Goal: Transaction & Acquisition: Book appointment/travel/reservation

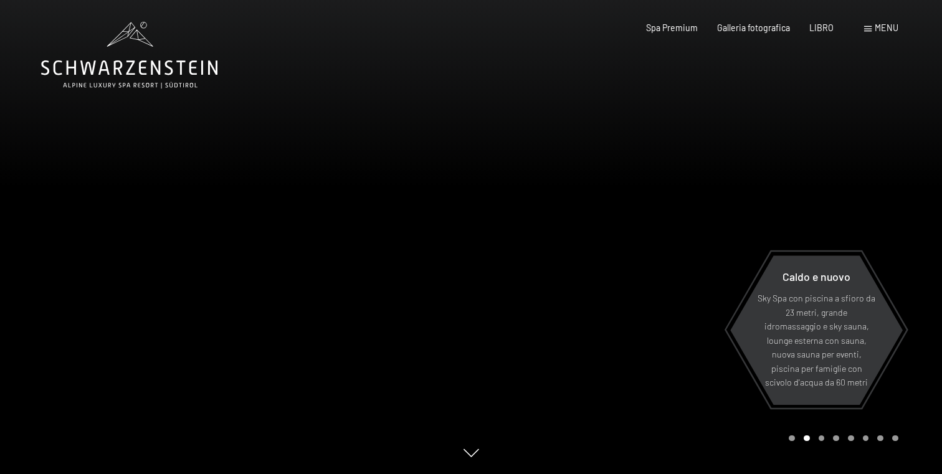
click at [679, 97] on div at bounding box center [706, 237] width 471 height 474
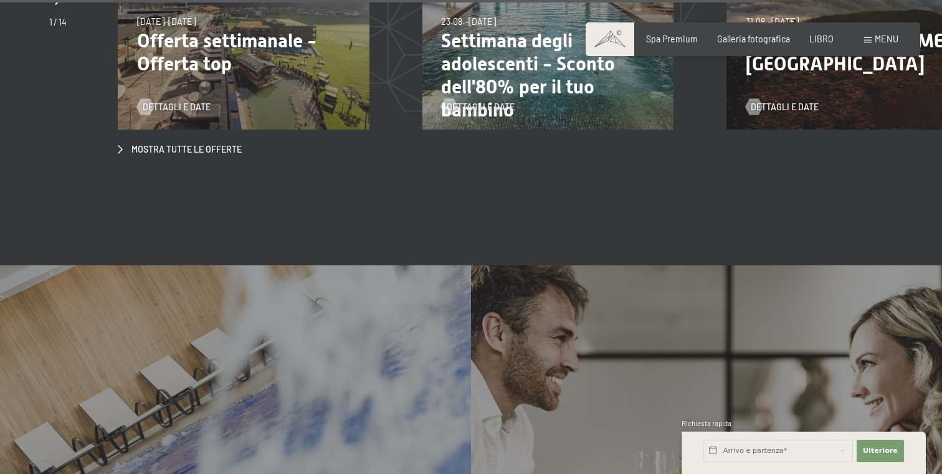
scroll to position [4302, 0]
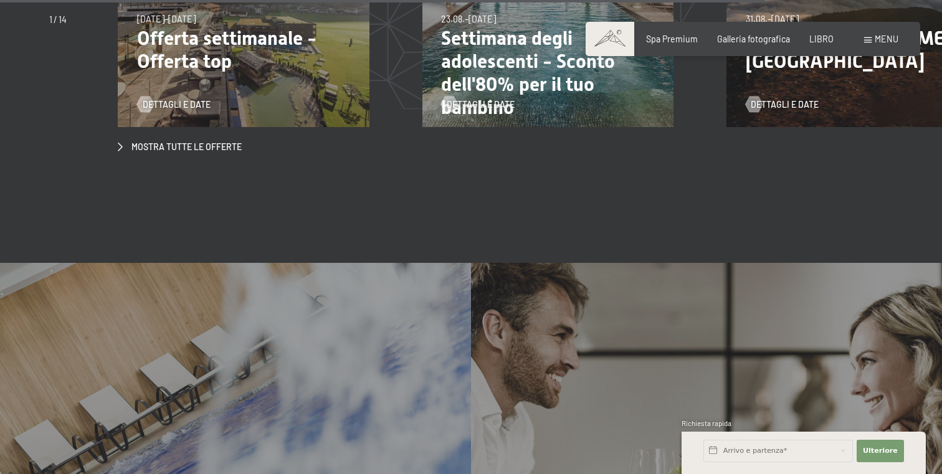
click at [876, 39] on font "menu" at bounding box center [887, 39] width 24 height 11
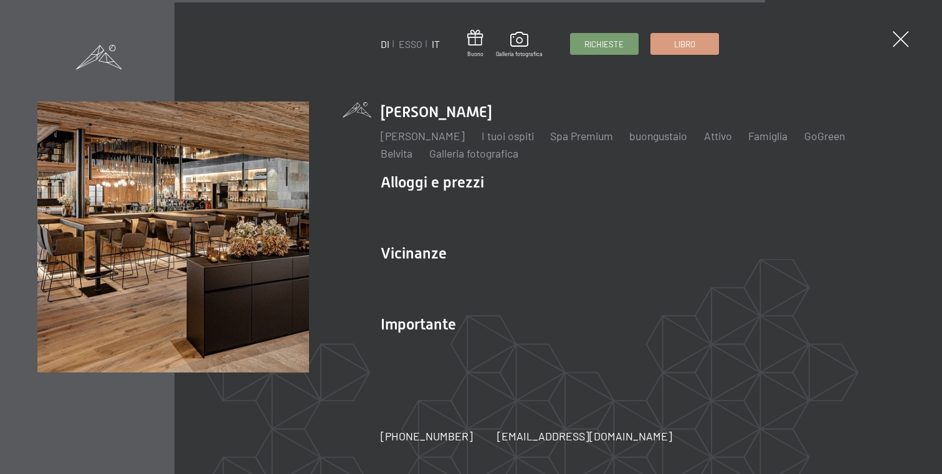
click at [435, 42] on font "IT" at bounding box center [436, 44] width 8 height 12
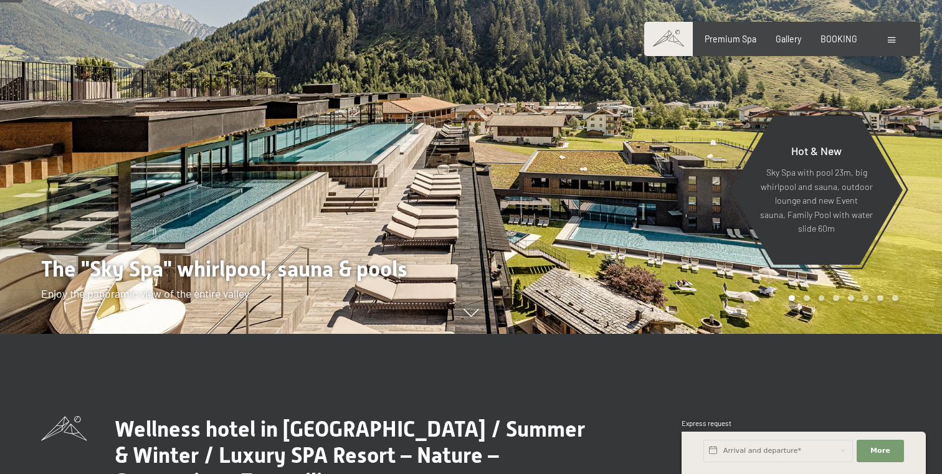
scroll to position [143, 0]
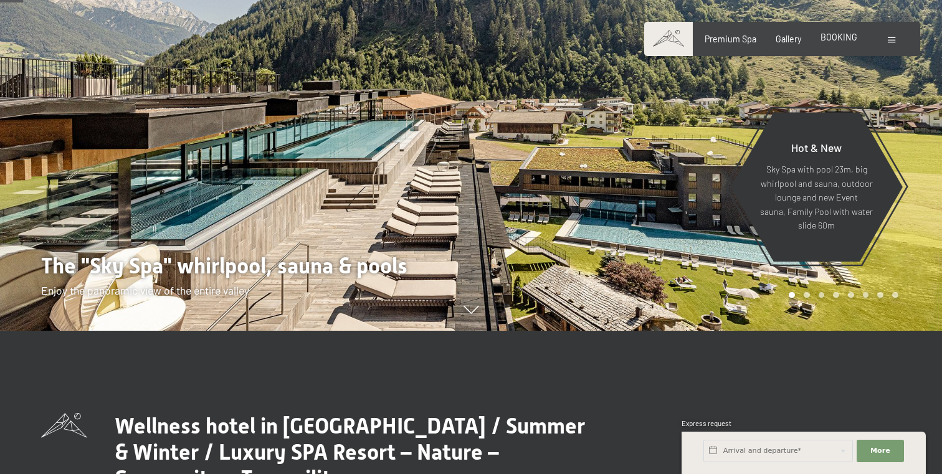
click at [835, 39] on span "BOOKING" at bounding box center [838, 37] width 37 height 11
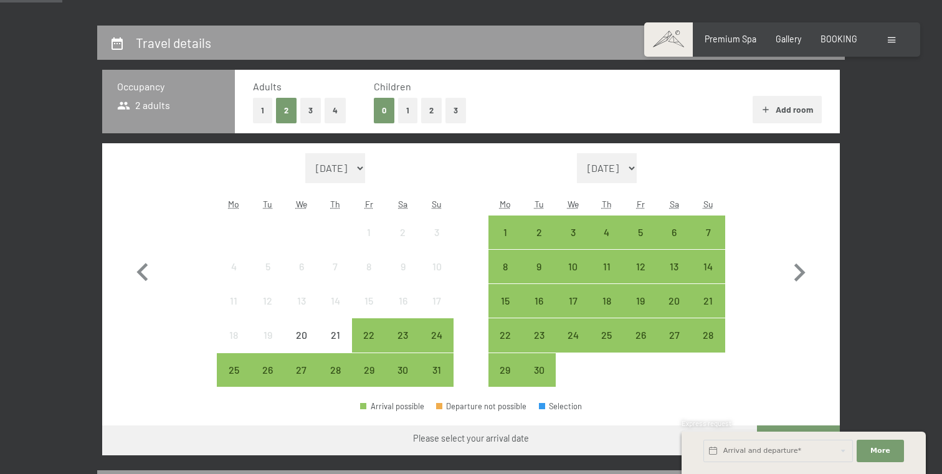
scroll to position [278, 0]
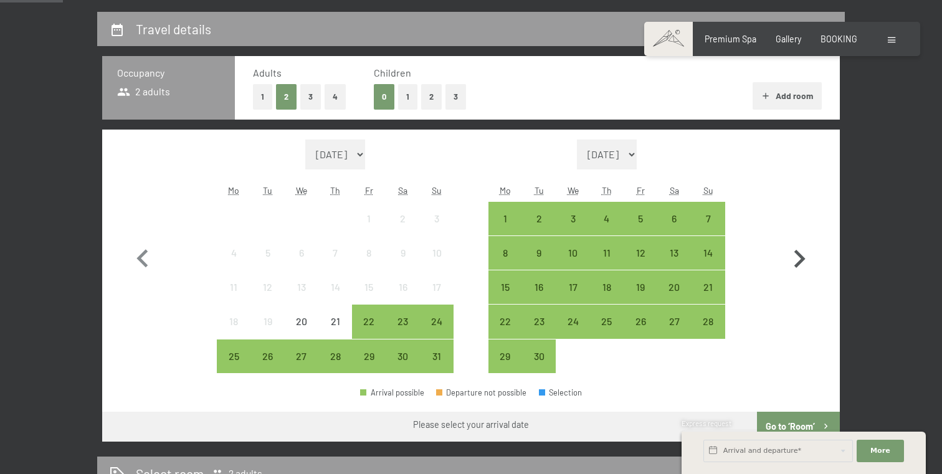
click at [797, 265] on icon "button" at bounding box center [799, 259] width 11 height 18
select select "[DATE]"
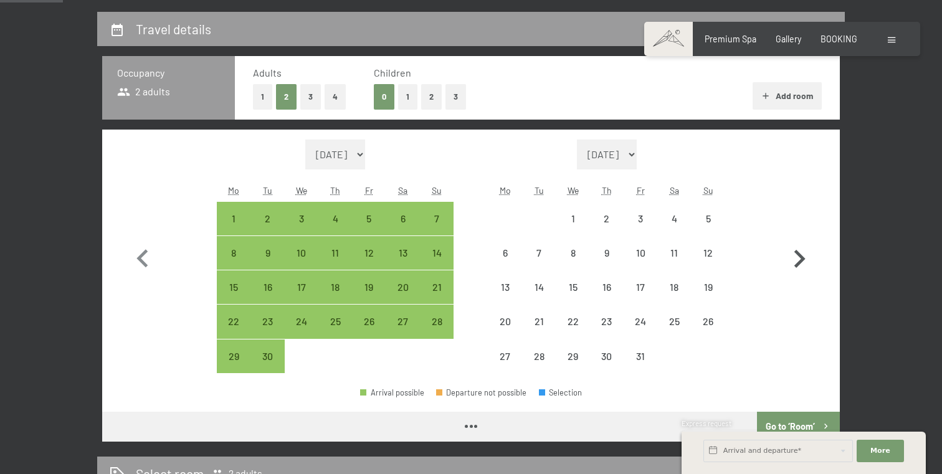
select select "[DATE]"
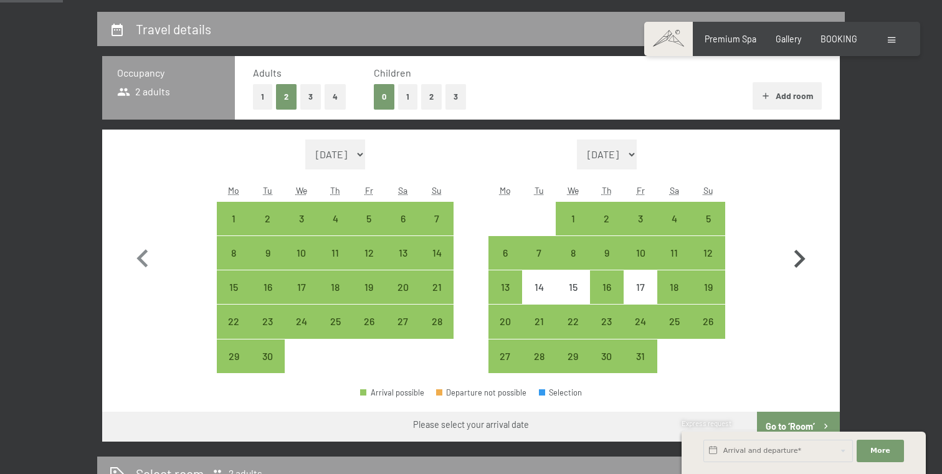
click at [797, 265] on icon "button" at bounding box center [799, 259] width 11 height 18
select select "[DATE]"
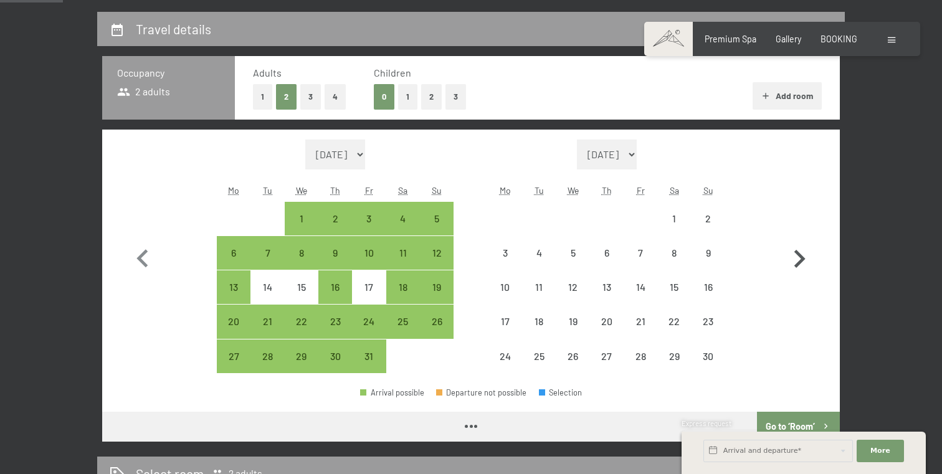
click at [797, 265] on icon "button" at bounding box center [799, 259] width 11 height 18
select select "[DATE]"
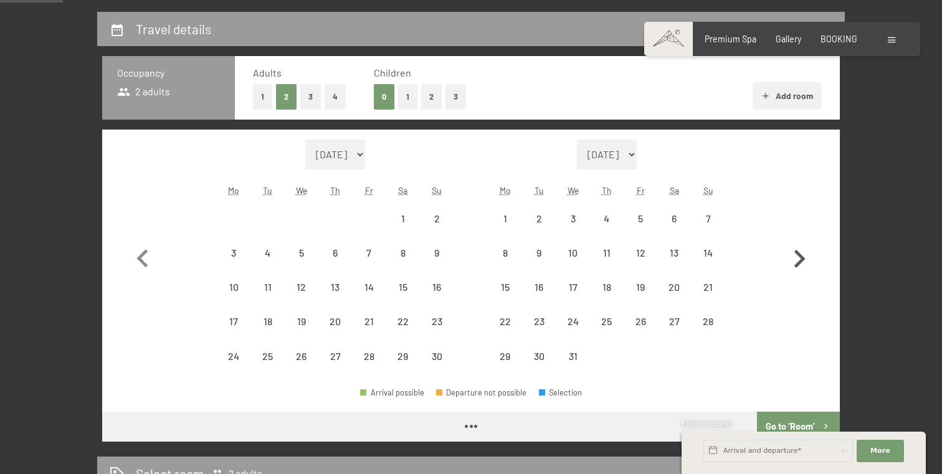
select select "[DATE]"
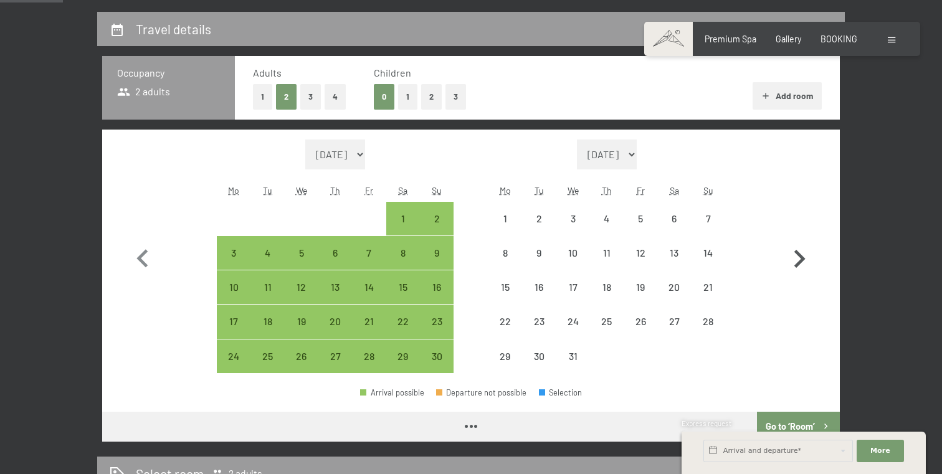
select select "[DATE]"
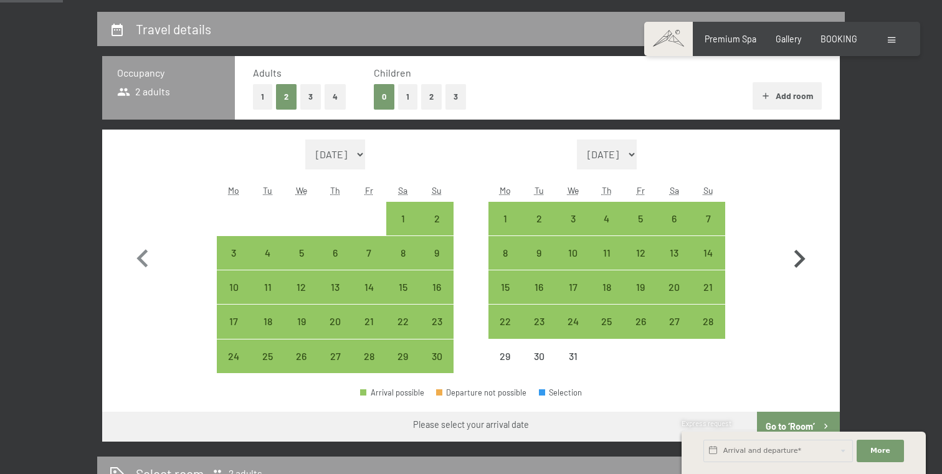
click at [797, 265] on icon "button" at bounding box center [799, 259] width 11 height 18
select select "[DATE]"
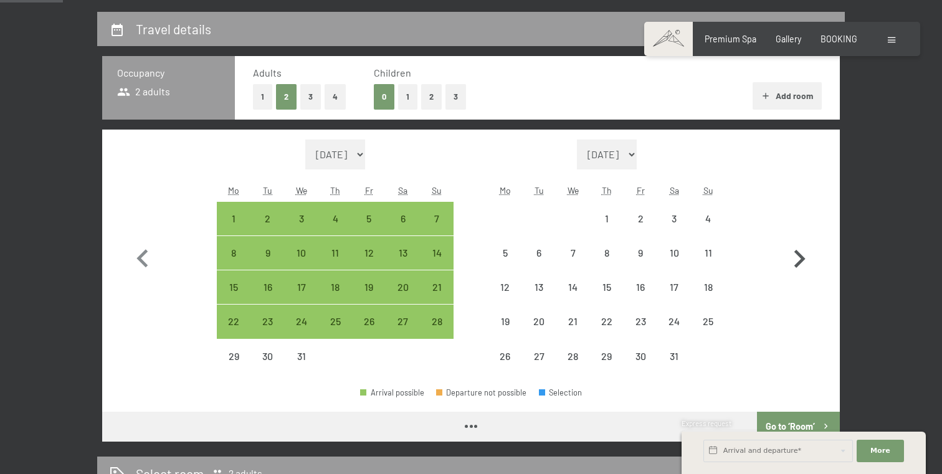
select select "[DATE]"
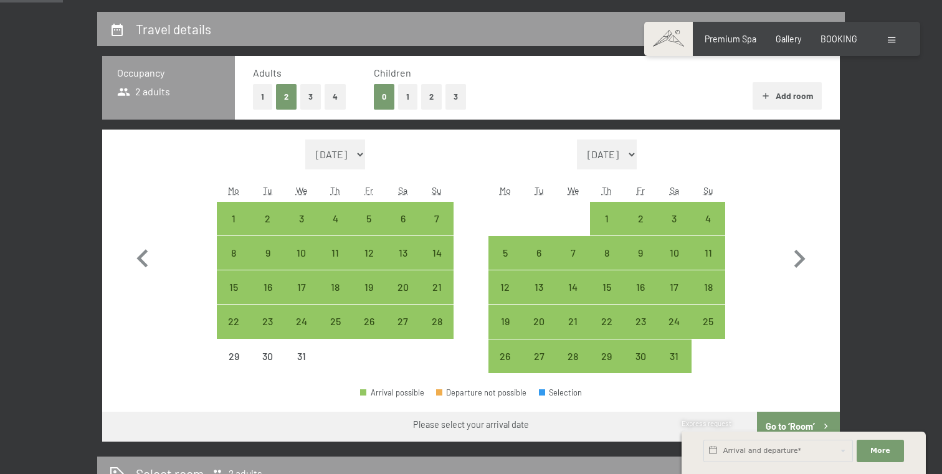
click at [286, 95] on button "2" at bounding box center [286, 97] width 21 height 26
select select "[DATE]"
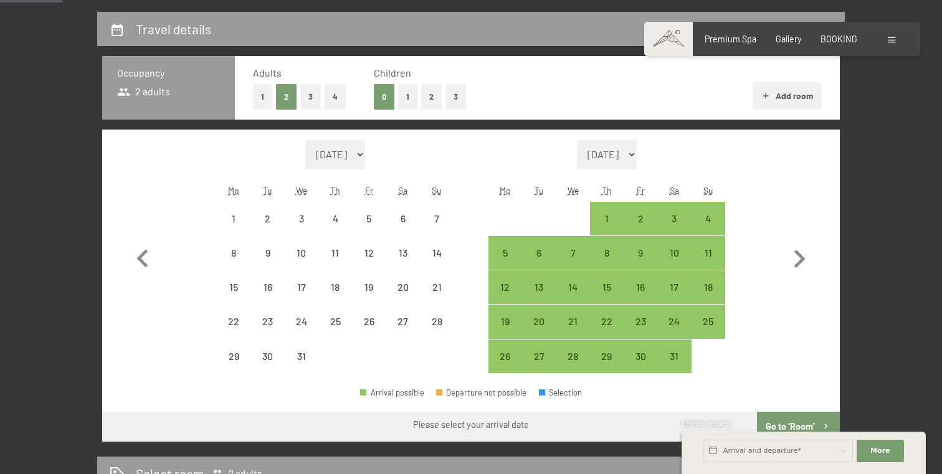
select select "[DATE]"
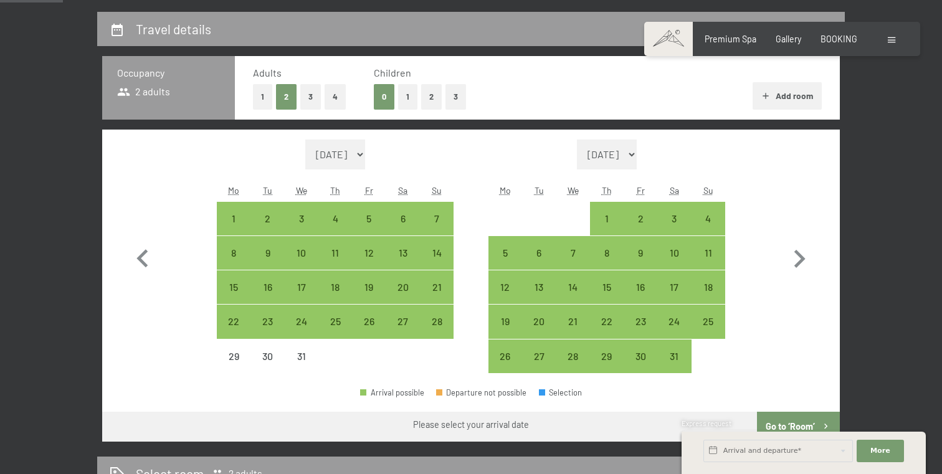
click at [766, 93] on icon "button" at bounding box center [766, 96] width 6 height 6
select select "[DATE]"
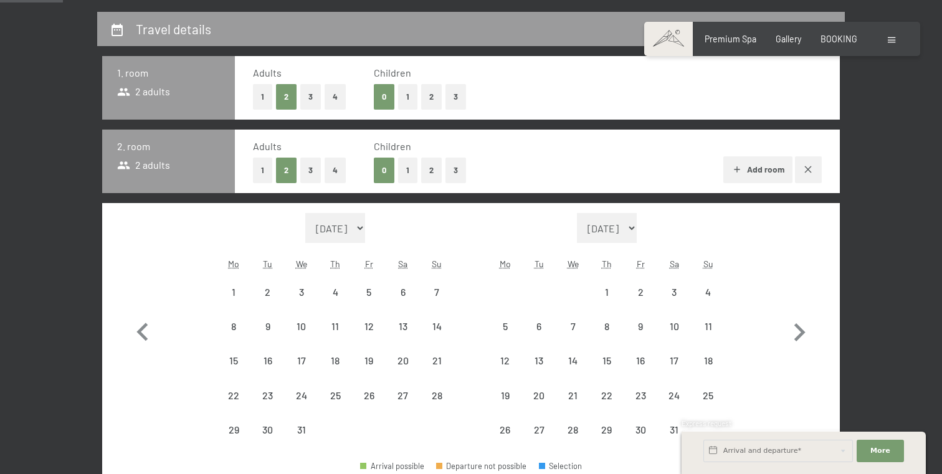
select select "[DATE]"
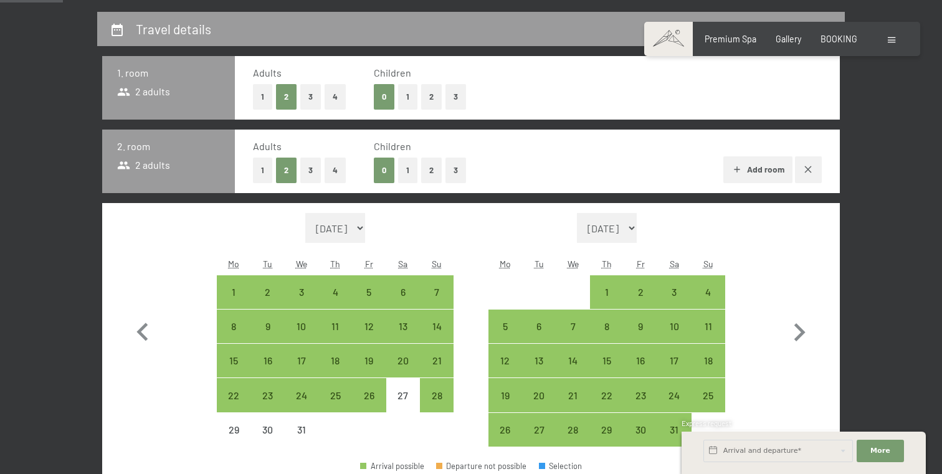
click at [311, 169] on button "3" at bounding box center [310, 171] width 21 height 26
select select "[DATE]"
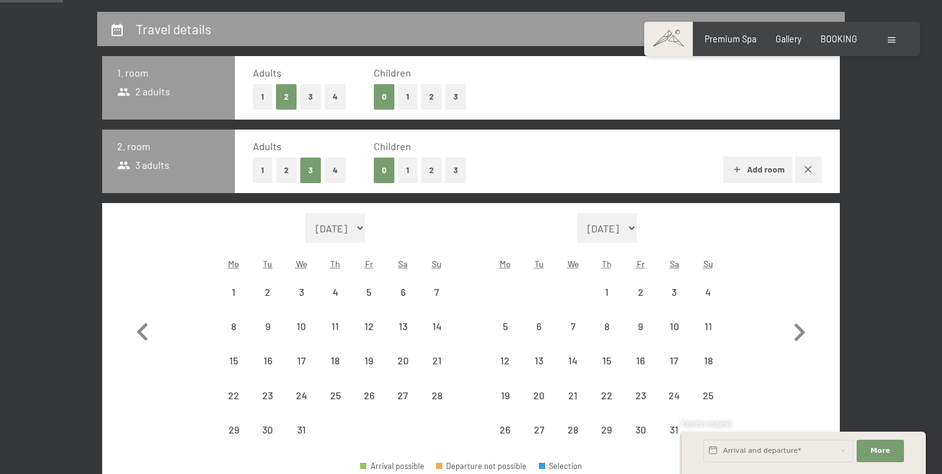
select select "[DATE]"
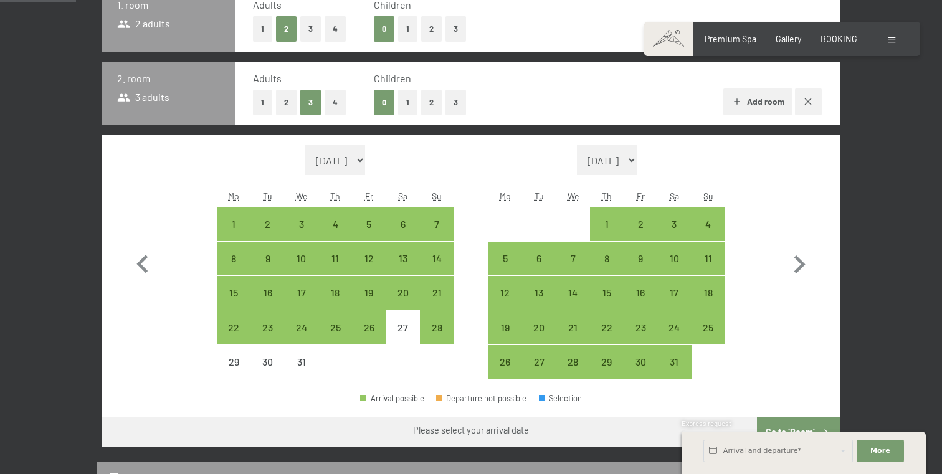
scroll to position [347, 0]
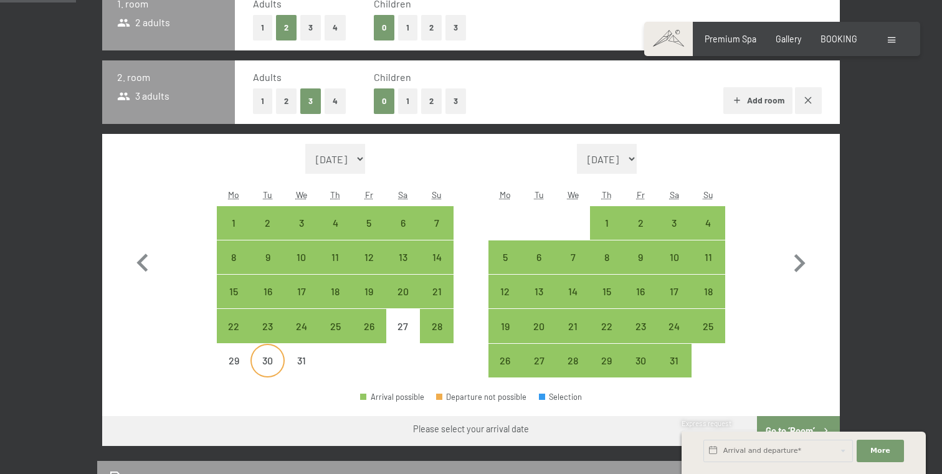
click at [264, 363] on div "30" at bounding box center [267, 371] width 31 height 31
select select "[DATE]"
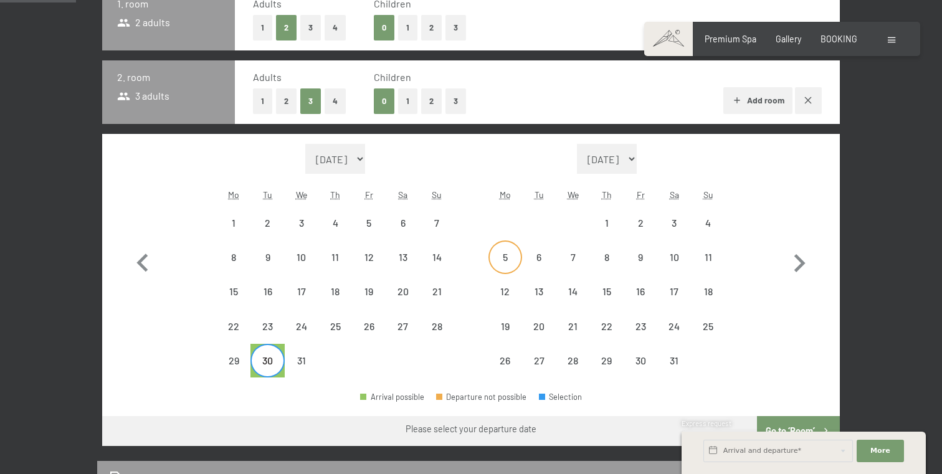
click at [515, 258] on div "5" at bounding box center [505, 267] width 31 height 31
select select "[DATE]"
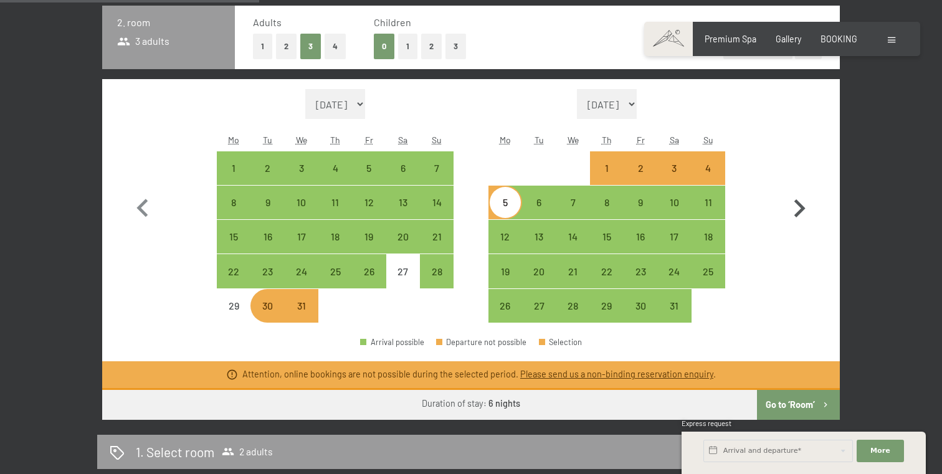
scroll to position [403, 0]
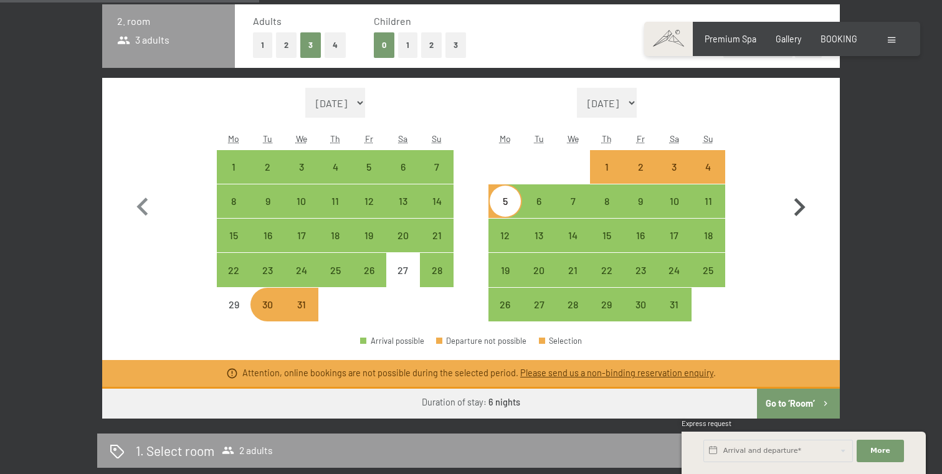
click at [799, 204] on icon "button" at bounding box center [799, 207] width 11 height 18
select select "[DATE]"
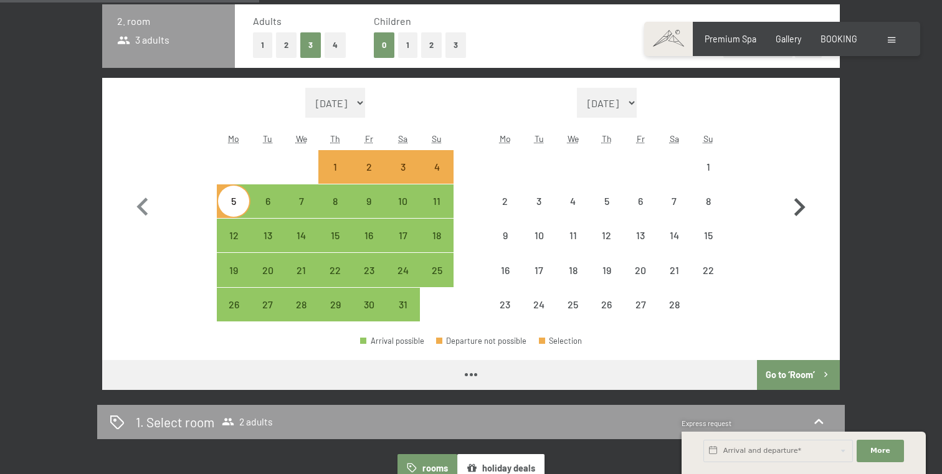
select select "[DATE]"
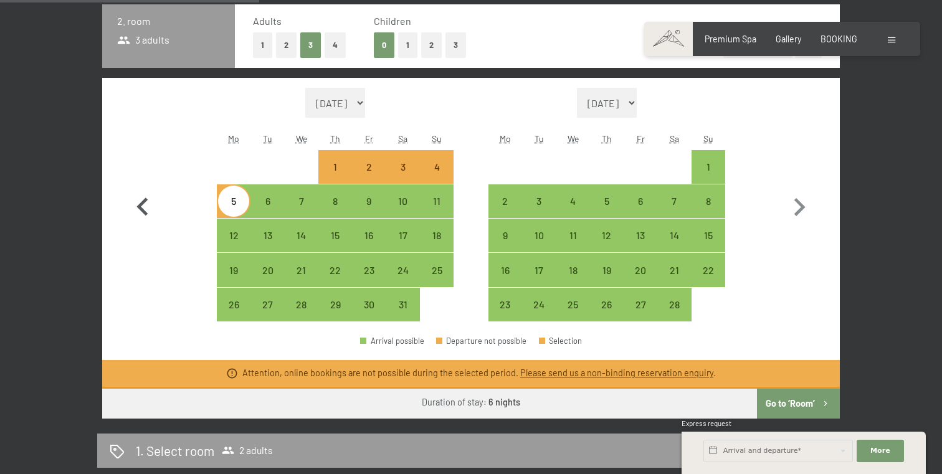
click at [131, 214] on icon "button" at bounding box center [143, 207] width 36 height 36
select select "[DATE]"
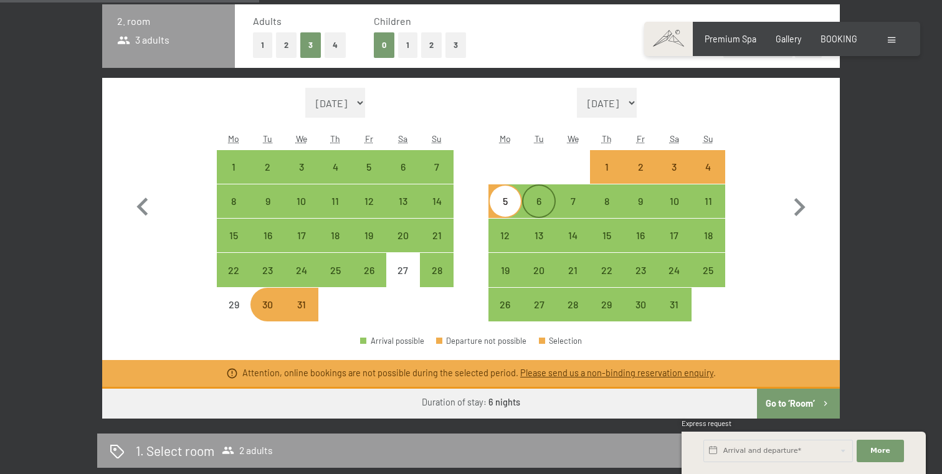
click at [543, 199] on div "6" at bounding box center [538, 211] width 31 height 31
select select "[DATE]"
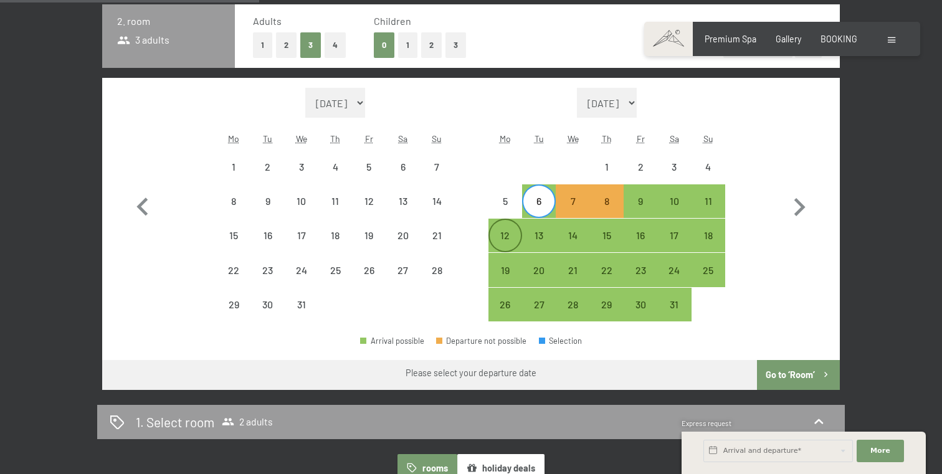
click at [504, 234] on div "12" at bounding box center [505, 245] width 31 height 31
select select "[DATE]"
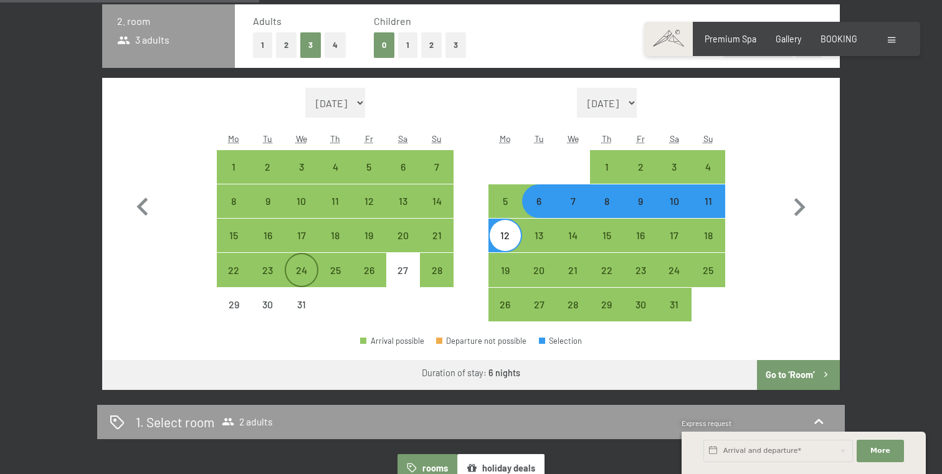
click at [308, 271] on div "24" at bounding box center [301, 280] width 31 height 31
select select "[DATE]"
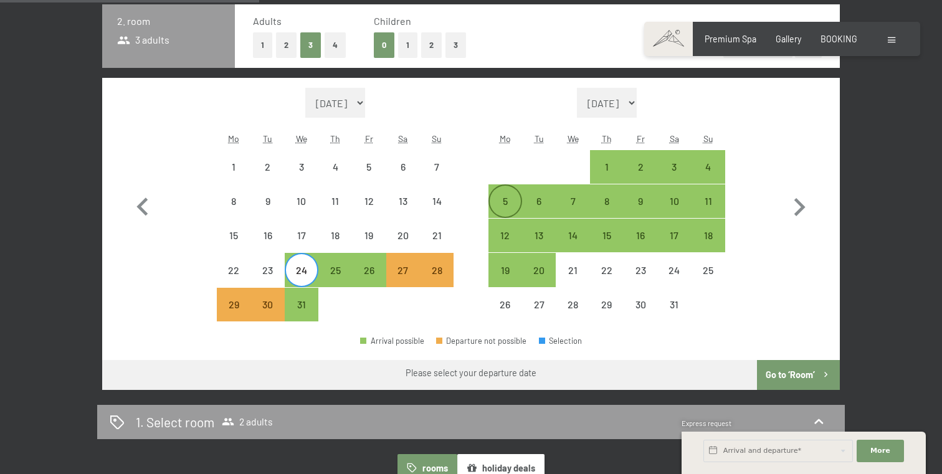
click at [504, 196] on div "5" at bounding box center [505, 211] width 31 height 31
select select "[DATE]"
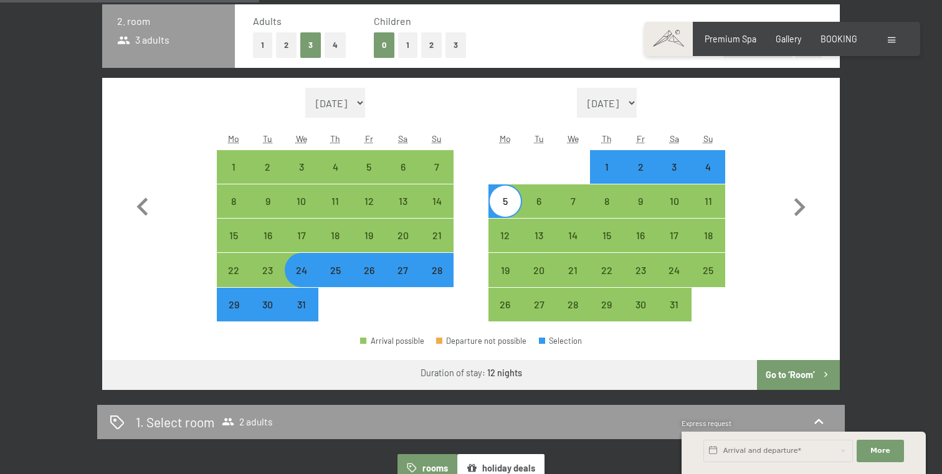
click at [414, 313] on div at bounding box center [403, 305] width 34 height 34
click at [302, 306] on div "31" at bounding box center [301, 315] width 31 height 31
select select "[DATE]"
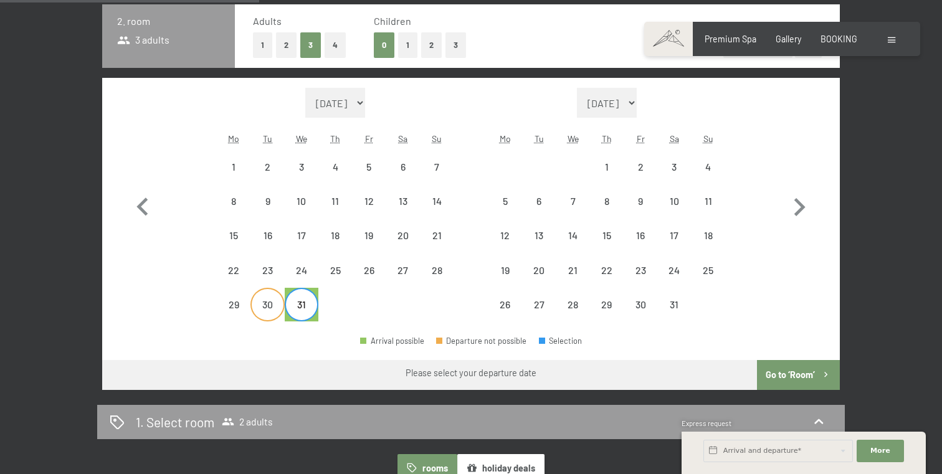
click at [270, 309] on div "30" at bounding box center [267, 315] width 31 height 31
select select "[DATE]"
click at [538, 201] on div "6" at bounding box center [538, 211] width 31 height 31
select select "[DATE]"
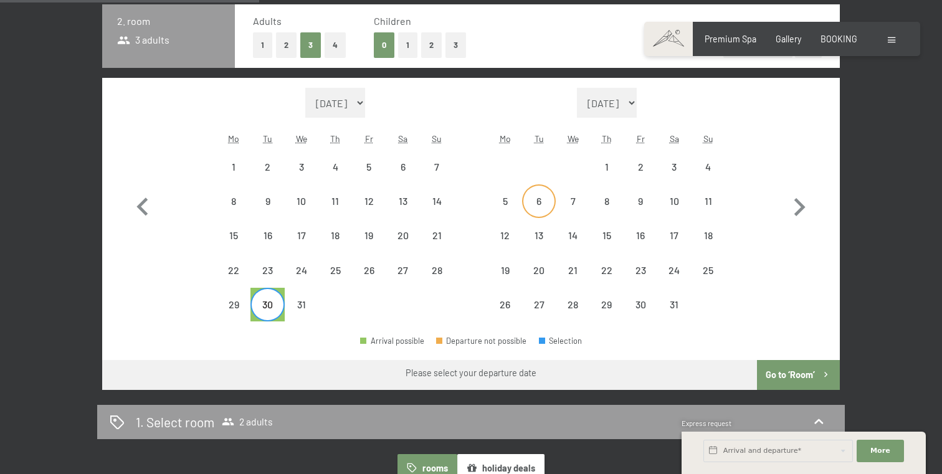
select select "[DATE]"
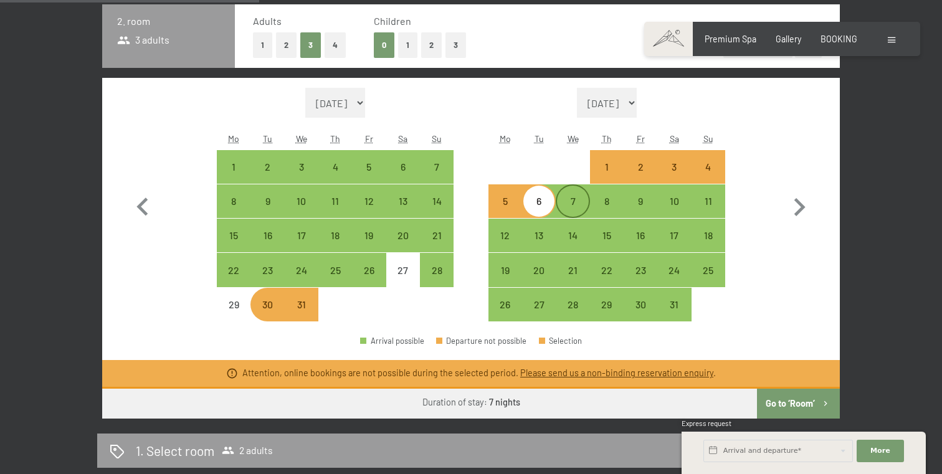
click at [571, 206] on div "7" at bounding box center [572, 211] width 31 height 31
select select "[DATE]"
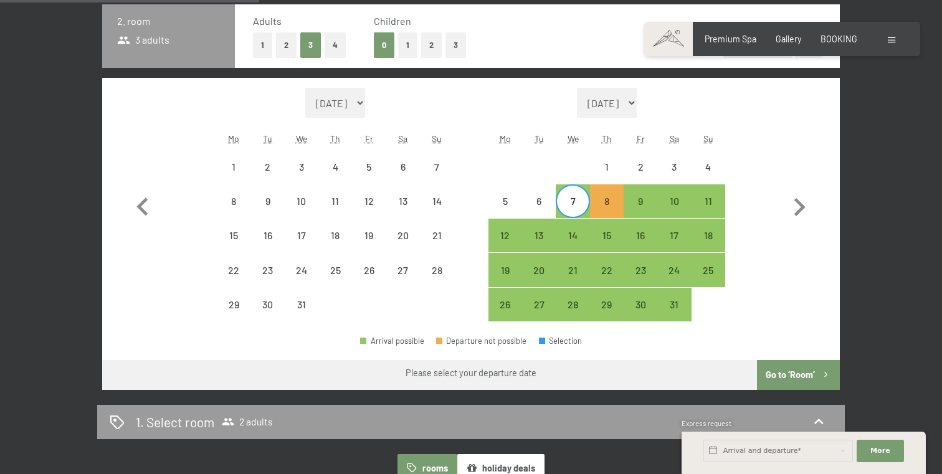
click at [438, 272] on span "Consent to marketing activities*" at bounding box center [420, 273] width 141 height 12
click at [344, 272] on input "Consent to marketing activities*" at bounding box center [337, 273] width 12 height 12
checkbox input "false"
click at [297, 273] on div "24" at bounding box center [301, 280] width 31 height 31
select select "[DATE]"
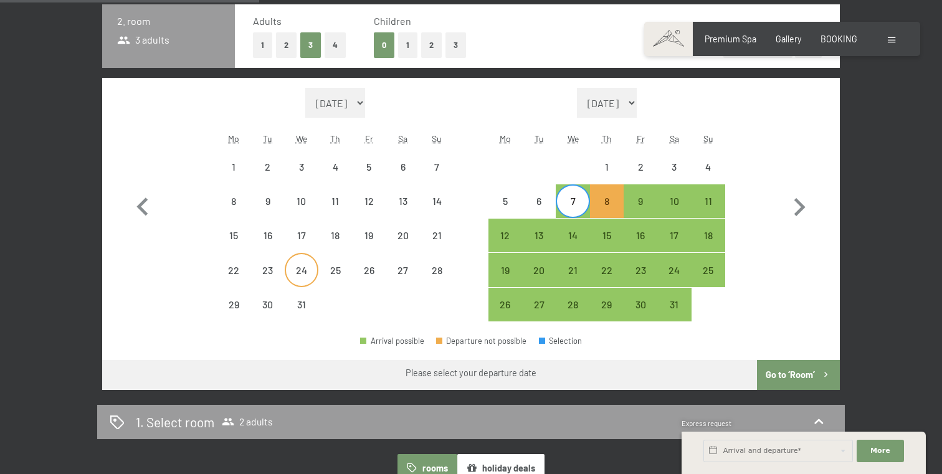
select select "[DATE]"
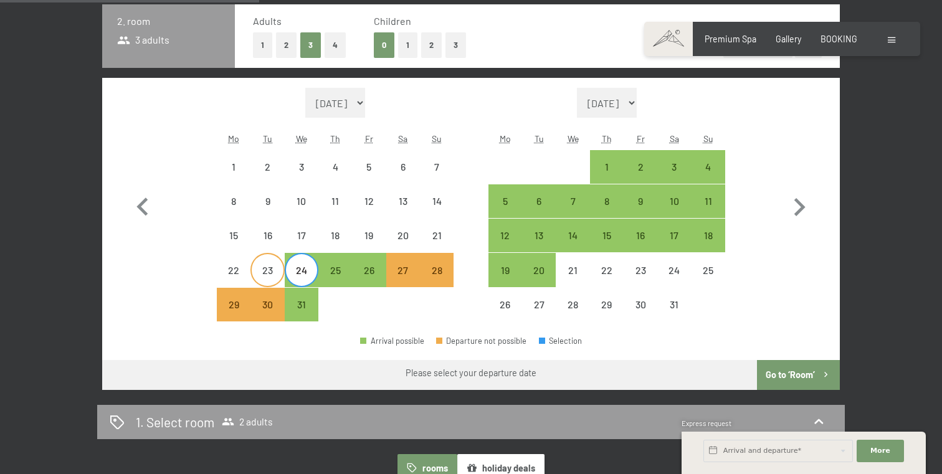
click at [259, 268] on div "23" at bounding box center [267, 280] width 31 height 31
select select "[DATE]"
click at [635, 165] on div "2" at bounding box center [640, 177] width 31 height 31
select select "[DATE]"
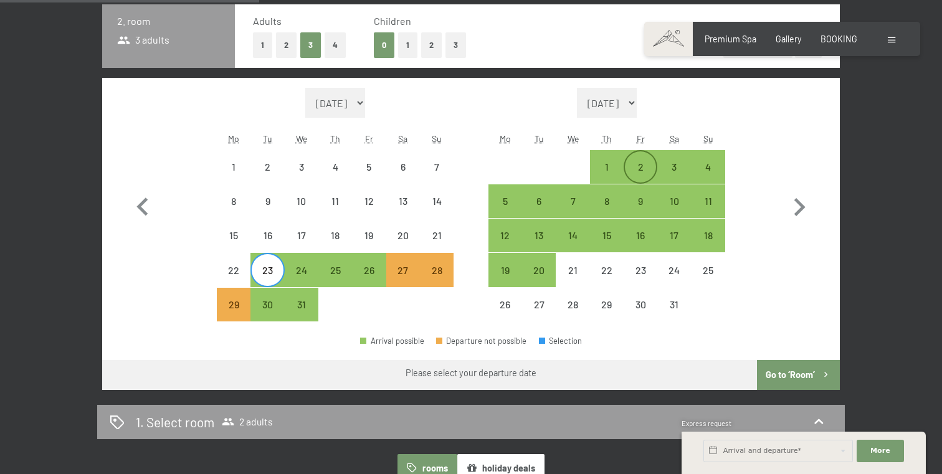
select select "[DATE]"
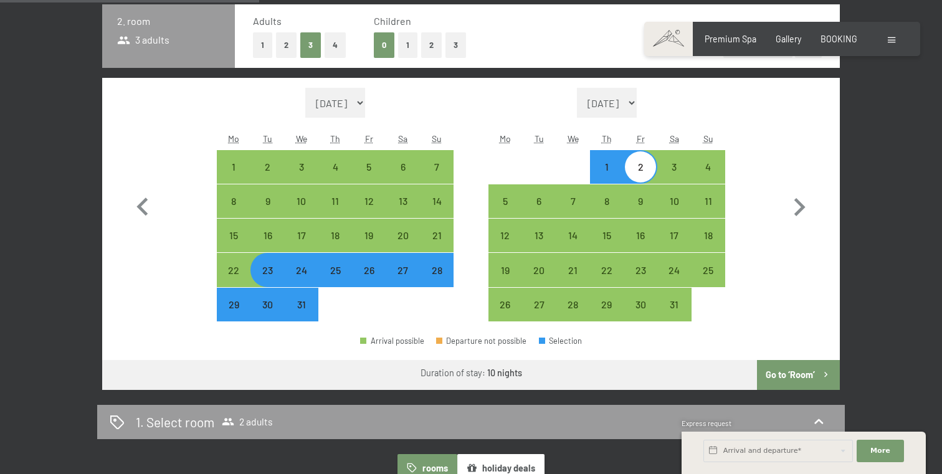
click at [787, 377] on button "Go to ‘Room’" at bounding box center [798, 375] width 83 height 30
select select "[DATE]"
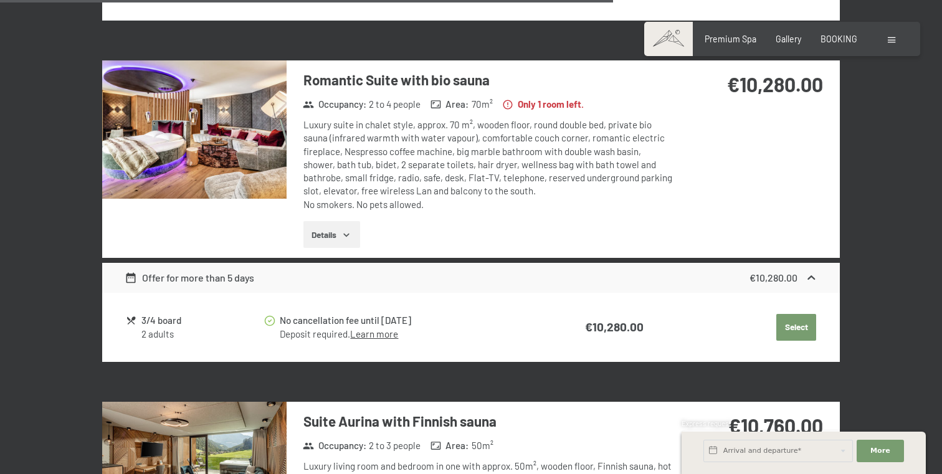
scroll to position [2047, 0]
